Goal: Navigation & Orientation: Find specific page/section

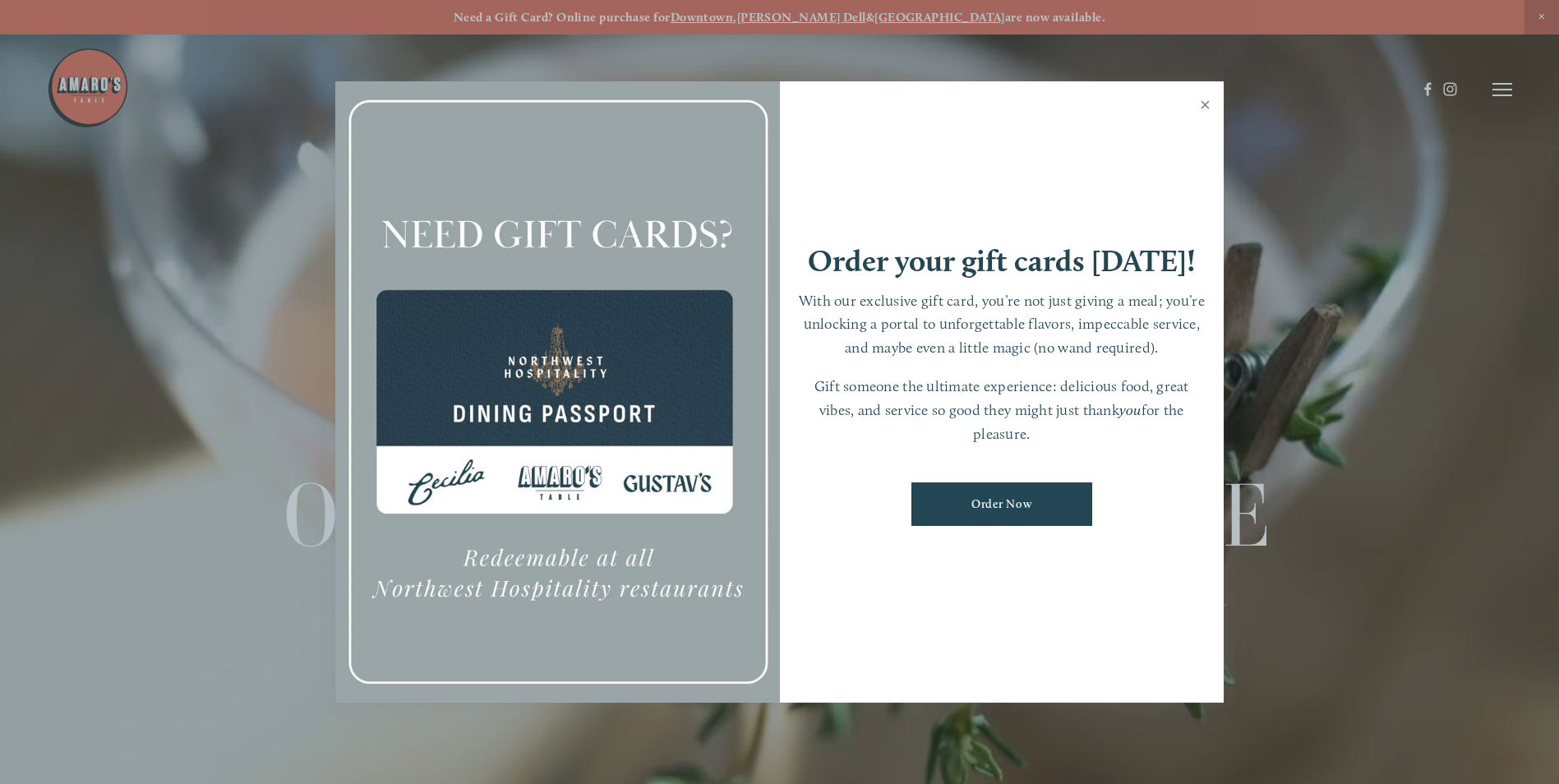
click at [1204, 105] on link "Close" at bounding box center [1205, 106] width 32 height 46
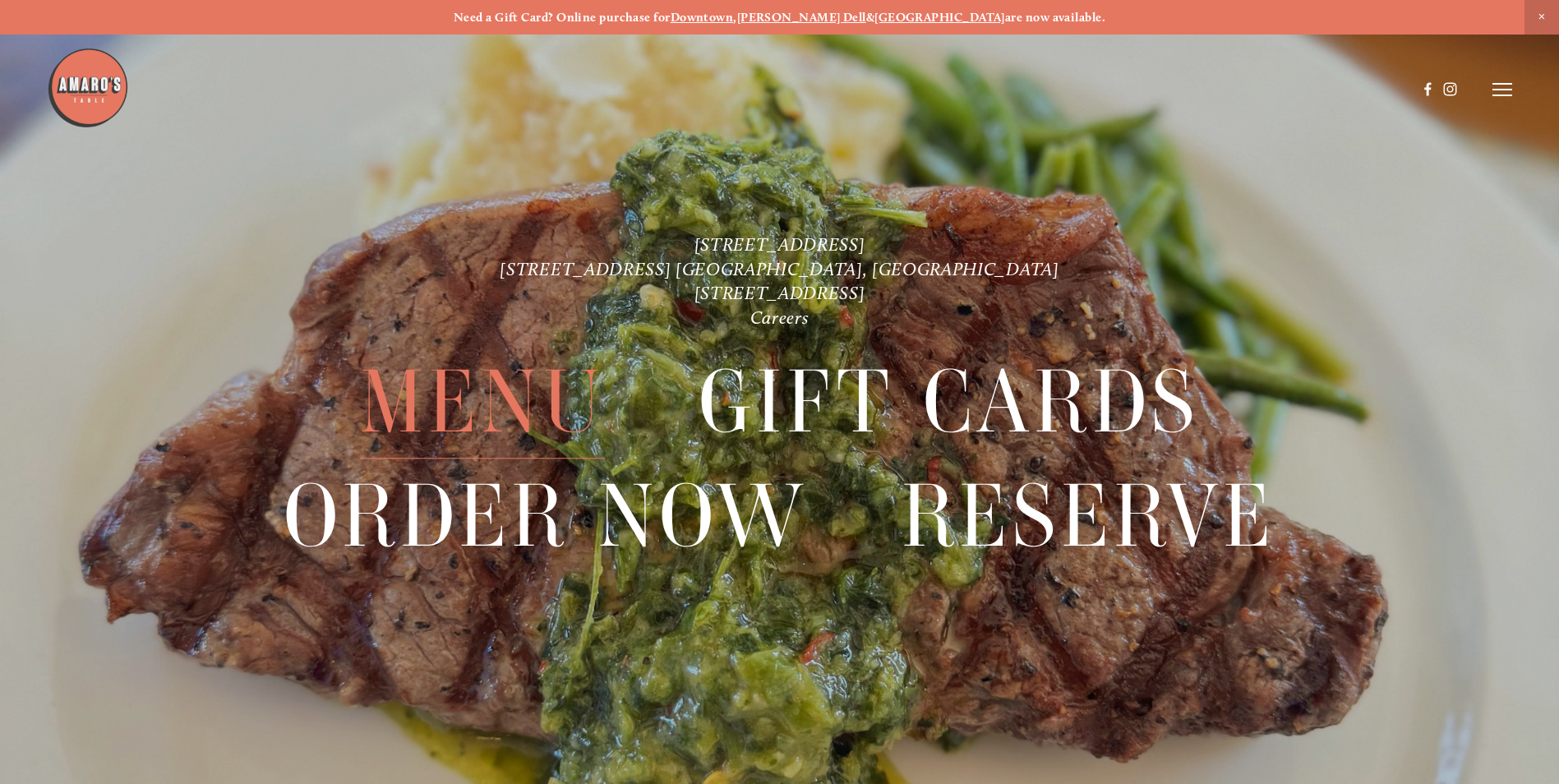
click at [522, 389] on span "Menu" at bounding box center [483, 402] width 245 height 112
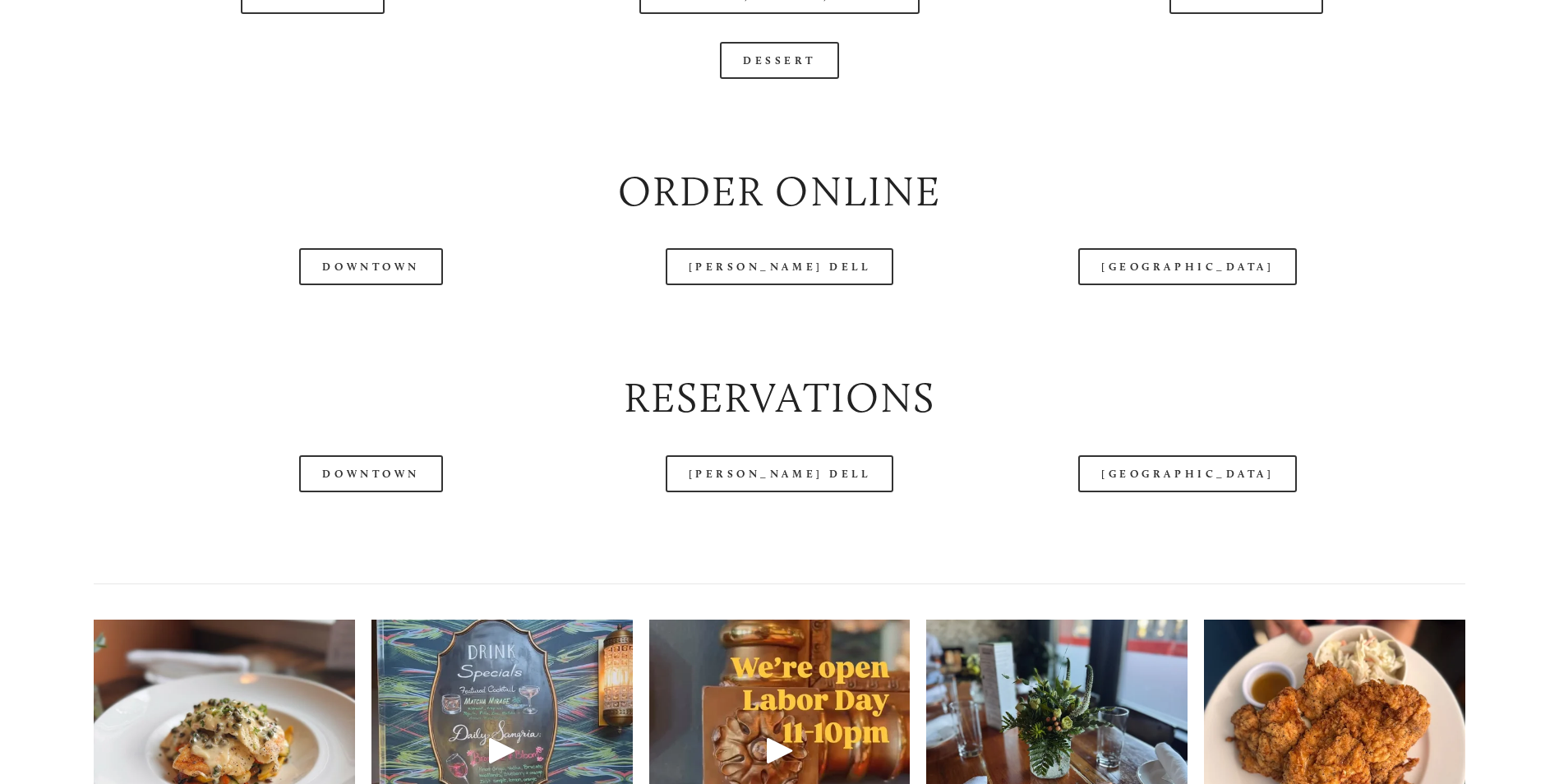
scroll to position [2054, 0]
click at [332, 57] on div at bounding box center [731, 48] width 1370 height 86
click at [313, 48] on div at bounding box center [731, 48] width 1370 height 86
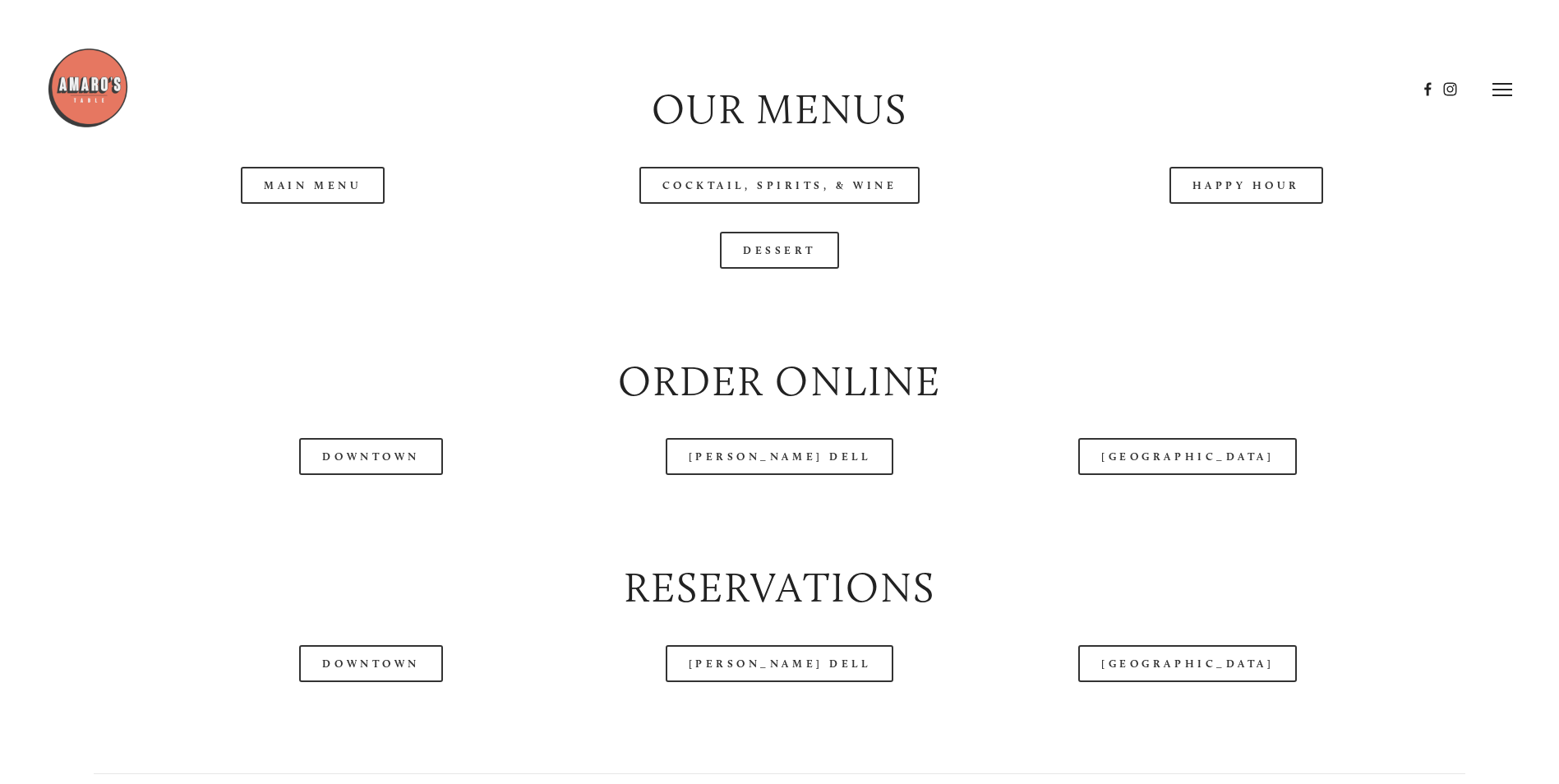
scroll to position [1807, 0]
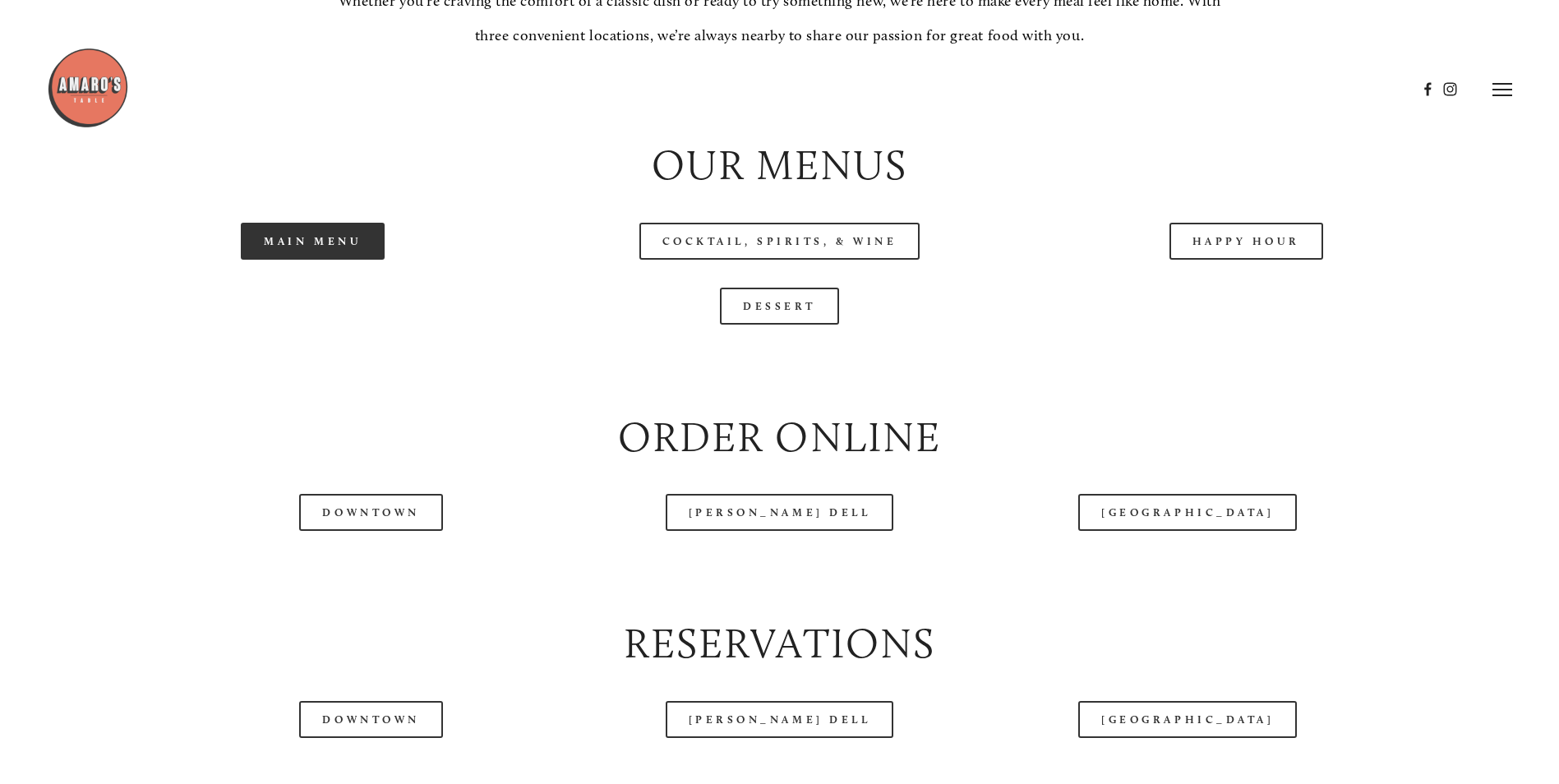
click at [300, 259] on link "Main Menu" at bounding box center [312, 240] width 144 height 37
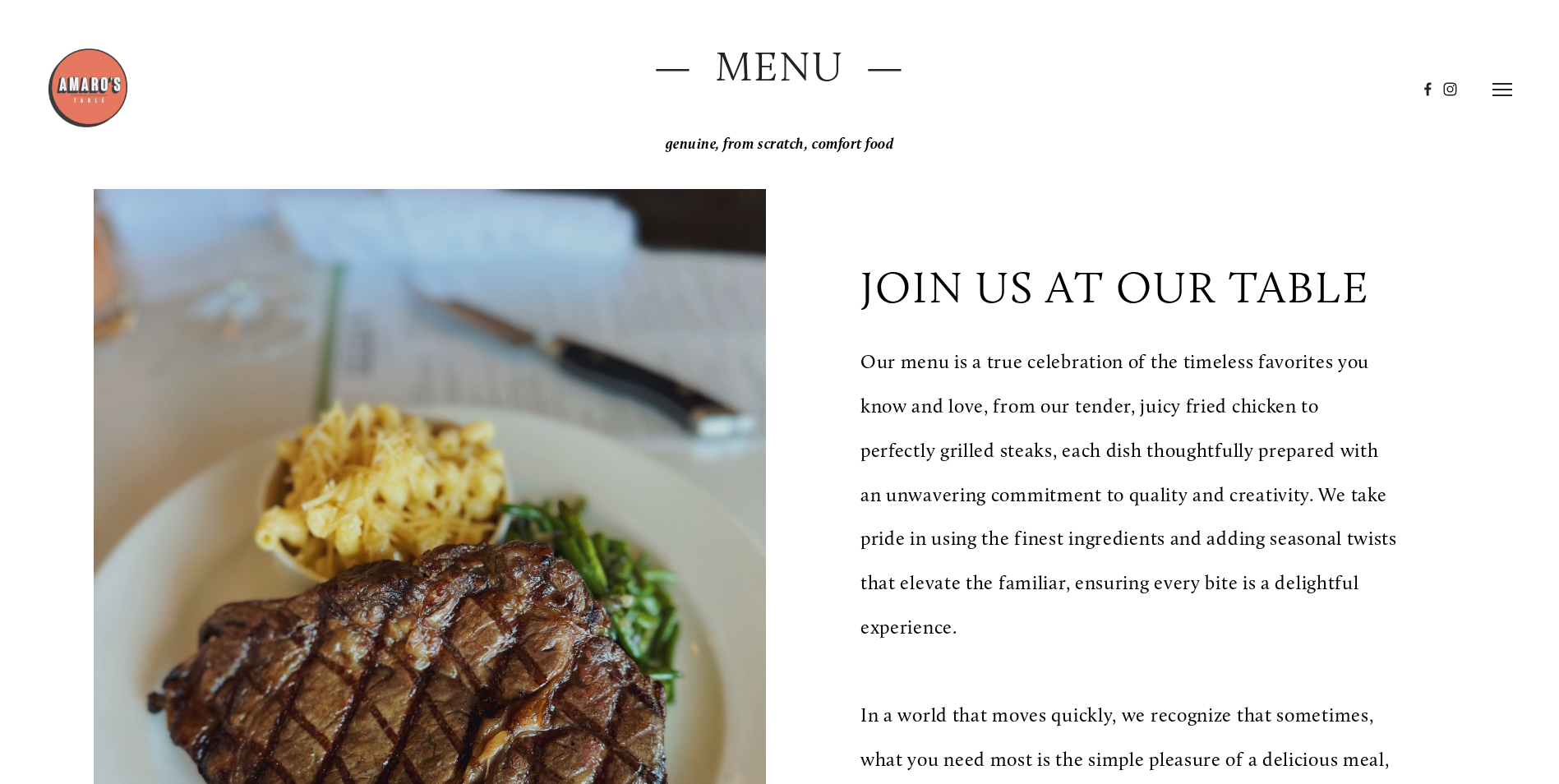
scroll to position [0, 0]
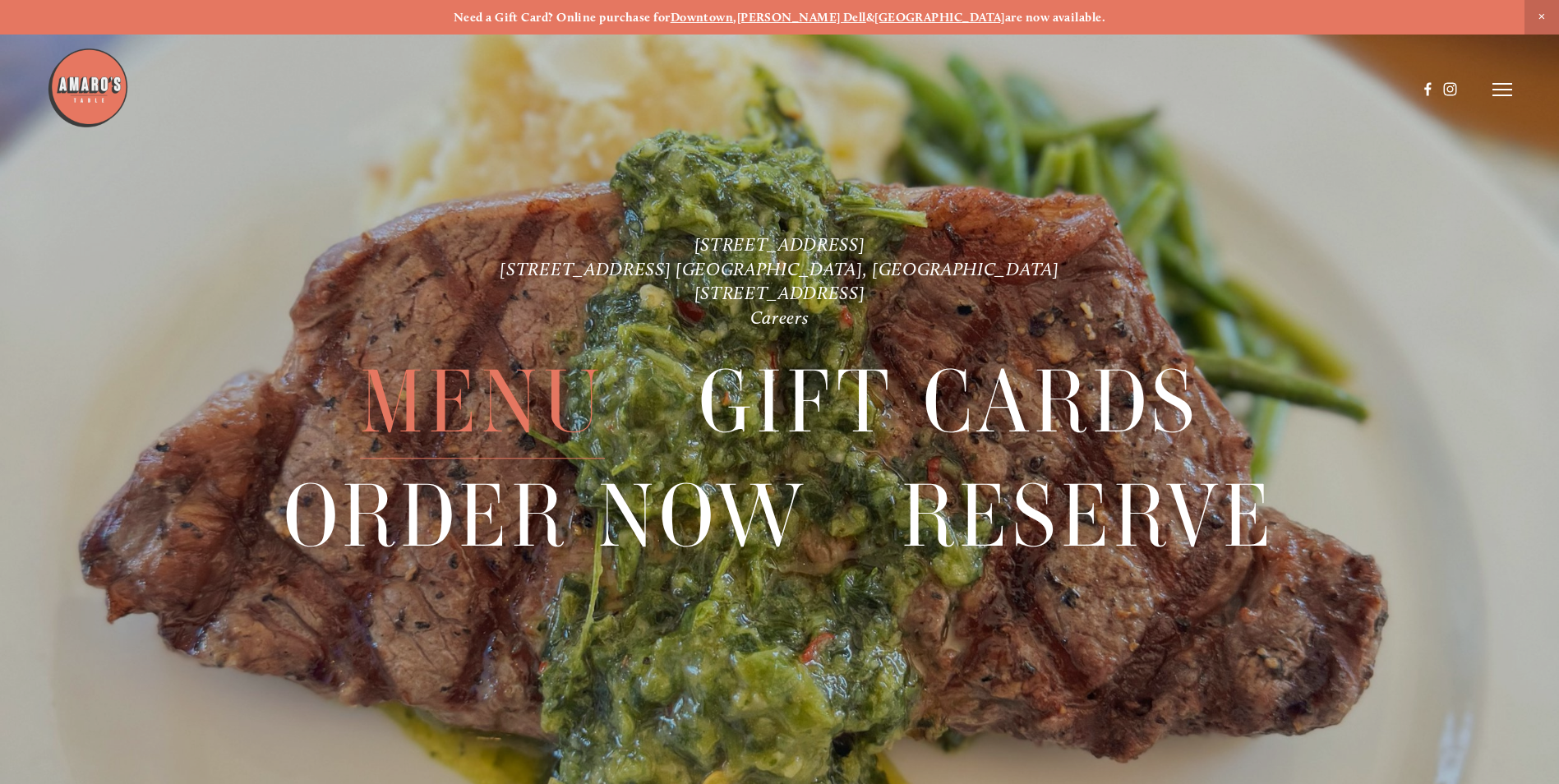
click at [485, 391] on span "Menu" at bounding box center [483, 402] width 245 height 112
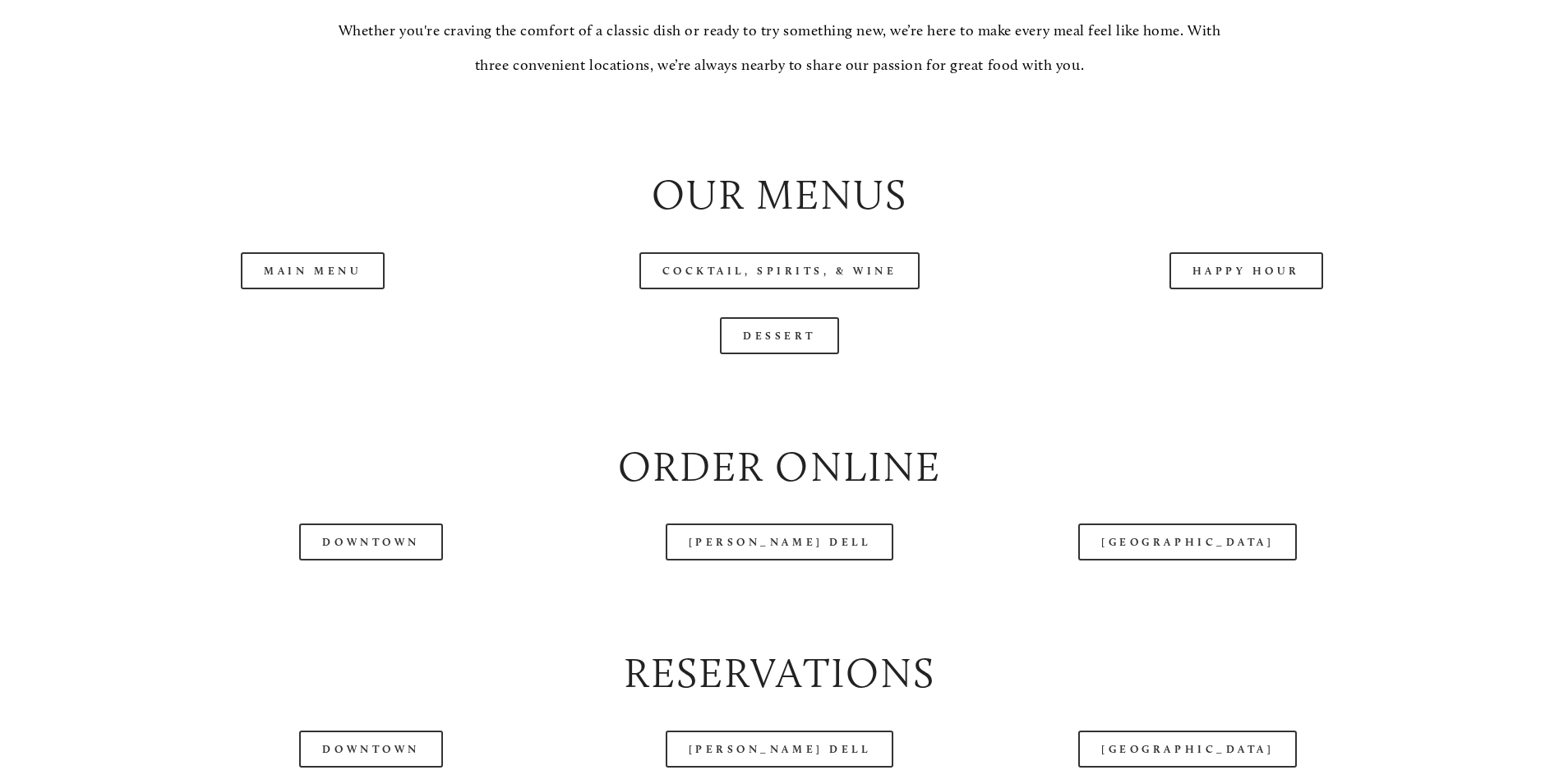
scroll to position [1807, 0]
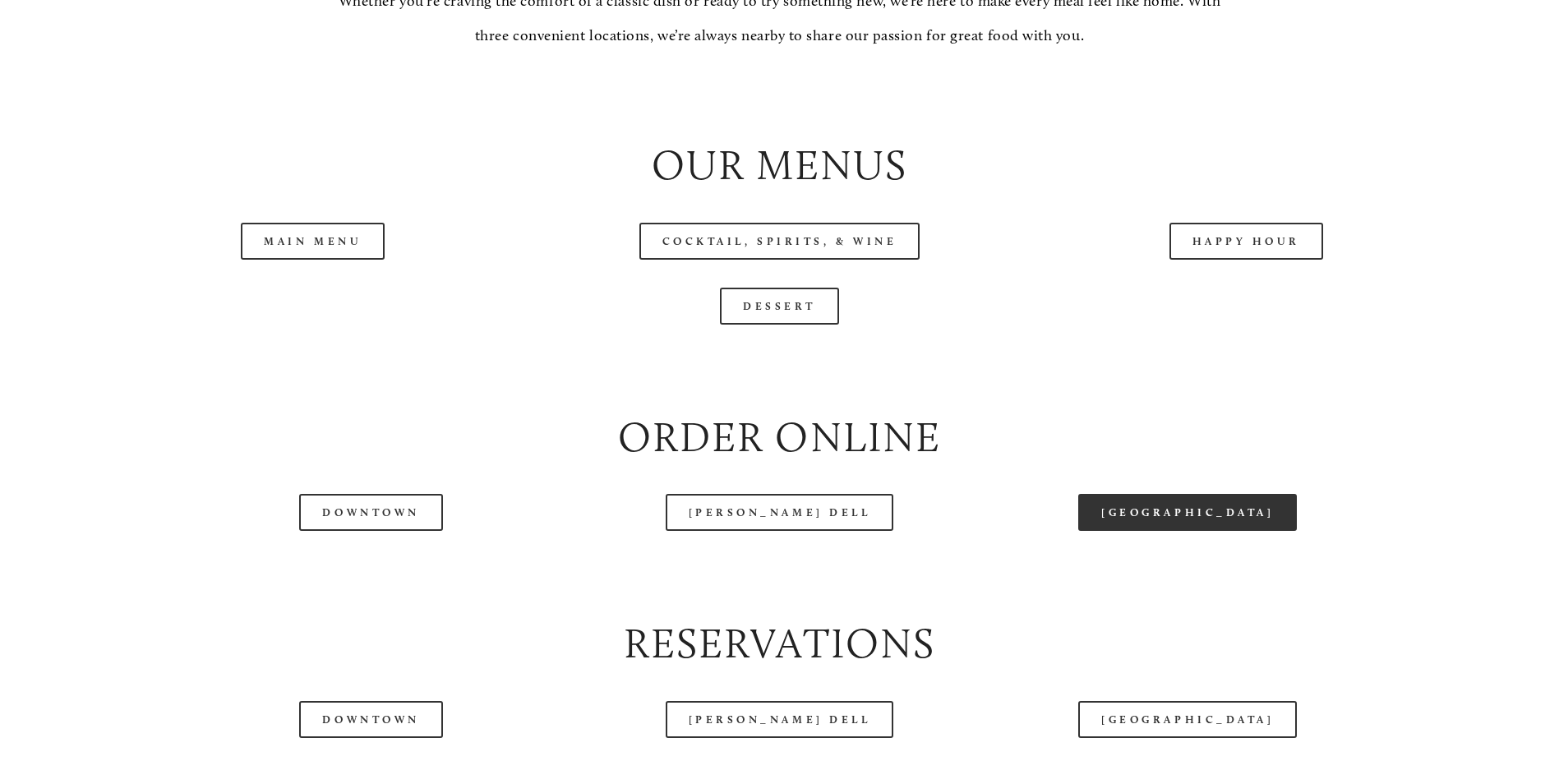
click at [1192, 530] on link "[GEOGRAPHIC_DATA]" at bounding box center [1187, 512] width 219 height 37
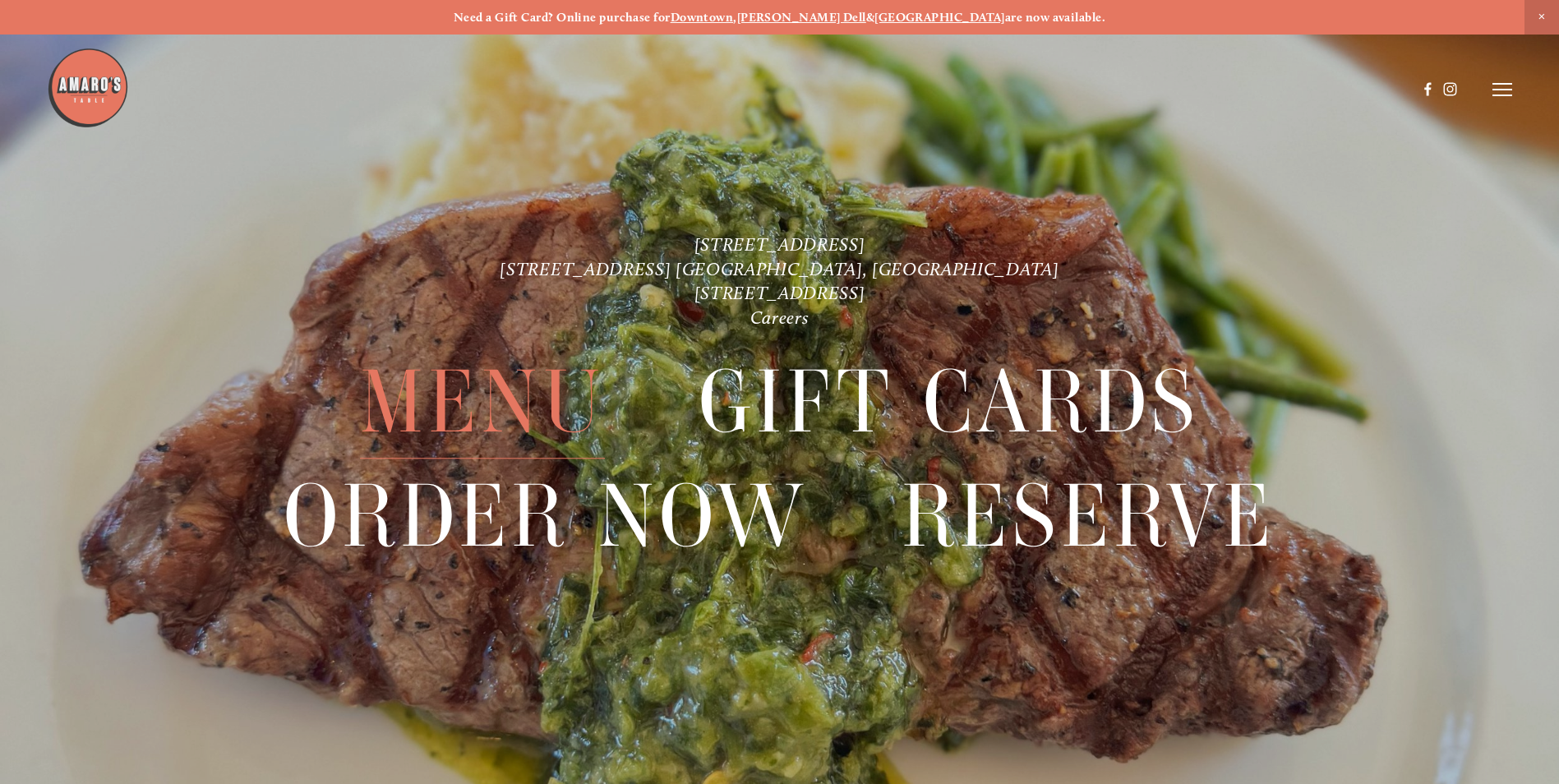
click at [478, 386] on span "Menu" at bounding box center [483, 402] width 245 height 112
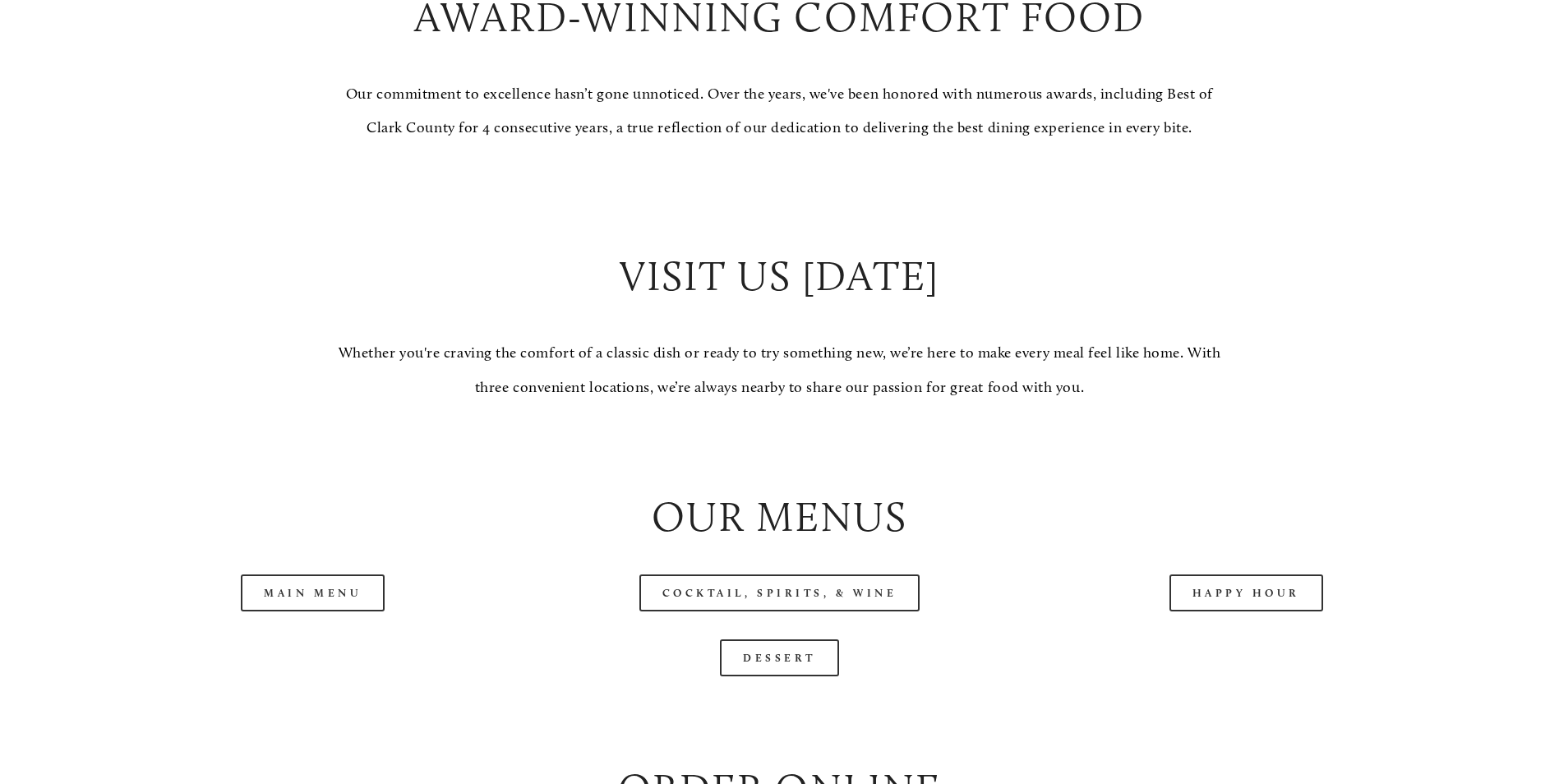
scroll to position [1479, 0]
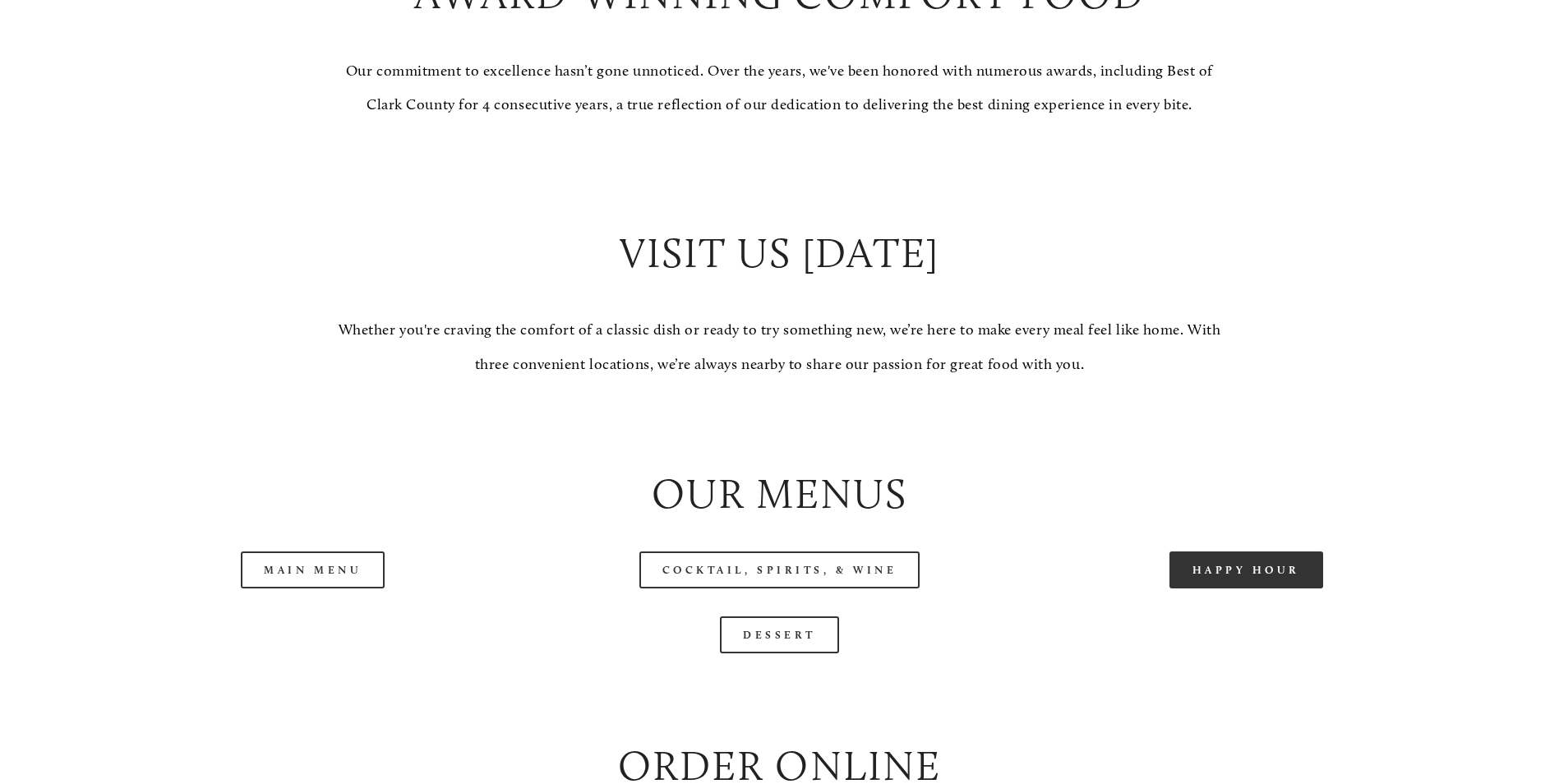
click at [1252, 588] on link "Happy Hour" at bounding box center [1246, 569] width 155 height 37
